Goal: Task Accomplishment & Management: Use online tool/utility

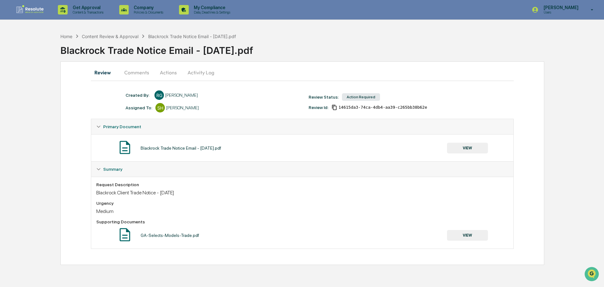
click at [473, 150] on button "VIEW" at bounding box center [467, 148] width 41 height 11
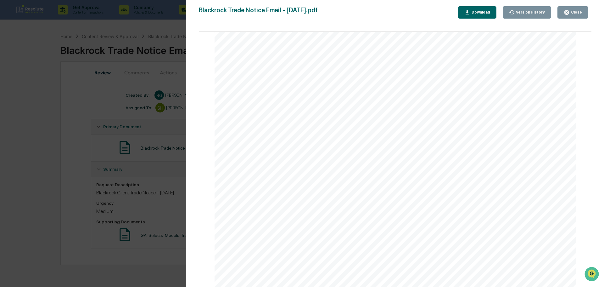
scroll to position [38, 0]
click at [580, 13] on div "Close" at bounding box center [576, 12] width 12 height 4
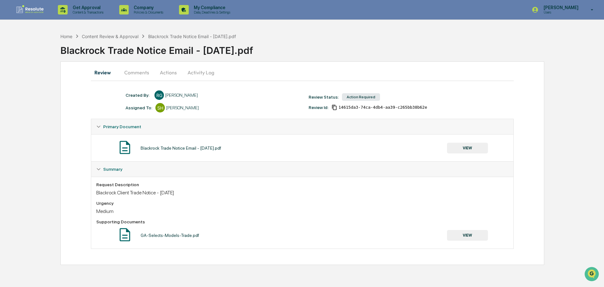
click at [477, 152] on button "VIEW" at bounding box center [467, 148] width 41 height 11
click at [102, 172] on div "Summary" at bounding box center [302, 168] width 422 height 15
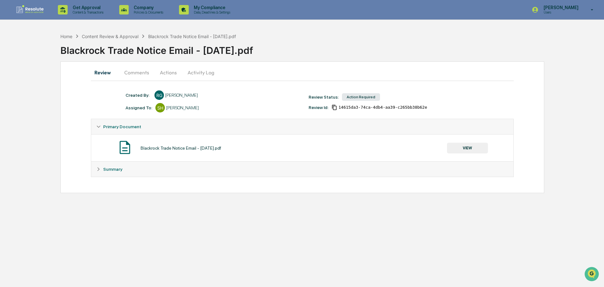
click at [102, 172] on div "Summary" at bounding box center [302, 168] width 422 height 15
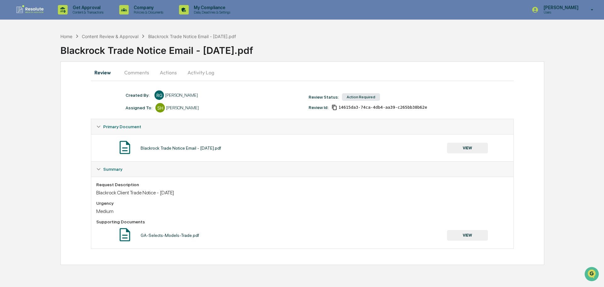
click at [136, 74] on button "Comments" at bounding box center [136, 72] width 35 height 15
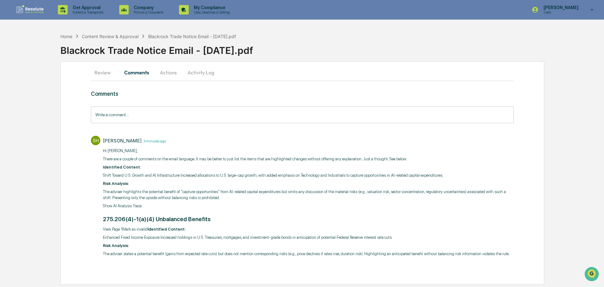
click at [103, 73] on button "Review" at bounding box center [105, 72] width 28 height 15
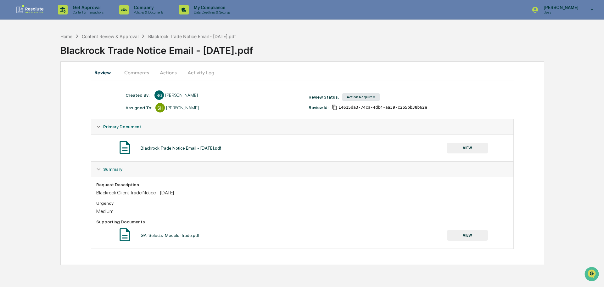
click at [165, 74] on button "Actions" at bounding box center [168, 72] width 28 height 15
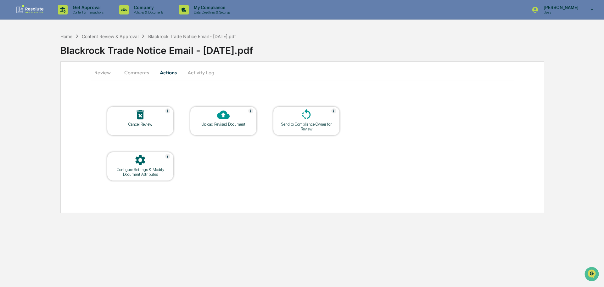
click at [216, 120] on div at bounding box center [223, 115] width 63 height 14
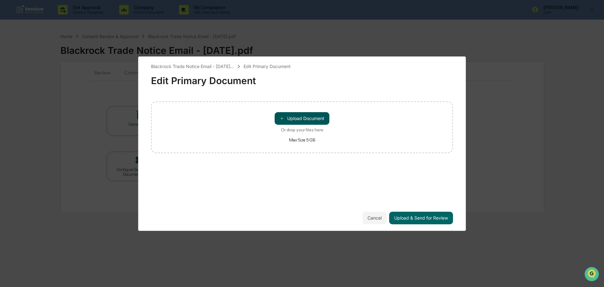
click at [290, 119] on button "＋ Upload Document" at bounding box center [302, 118] width 55 height 13
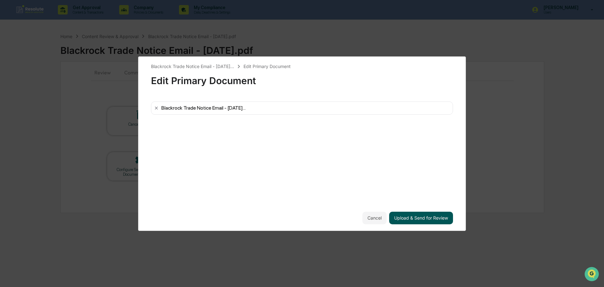
click at [413, 217] on button "Upload & Send for Review" at bounding box center [421, 218] width 64 height 13
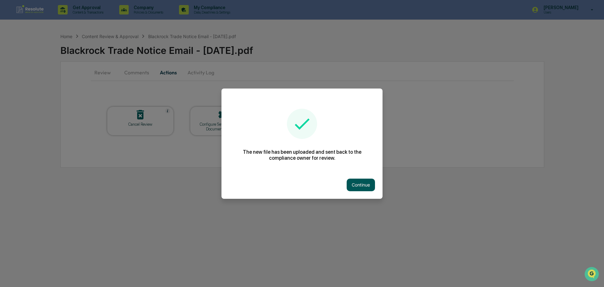
click at [366, 184] on button "Continue" at bounding box center [361, 184] width 28 height 13
